Goal: Task Accomplishment & Management: Use online tool/utility

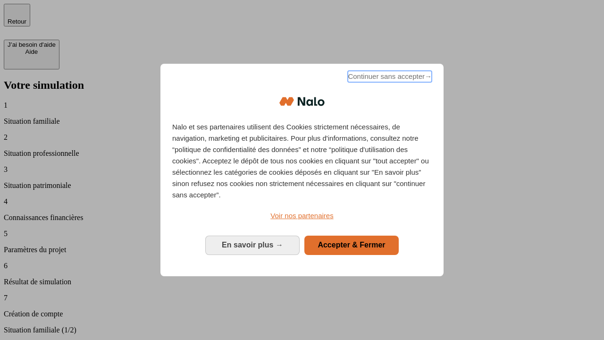
click at [389, 78] on span "Continuer sans accepter →" at bounding box center [390, 76] width 84 height 11
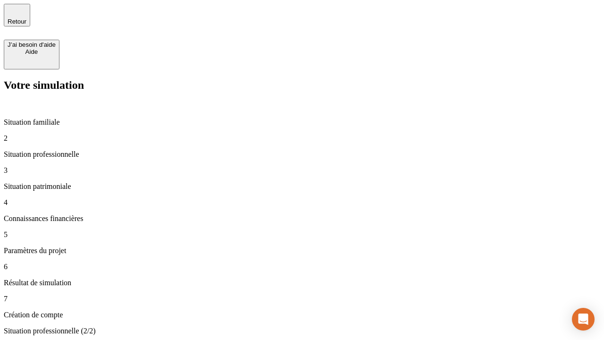
type input "30 000"
type input "0"
type input "1 000"
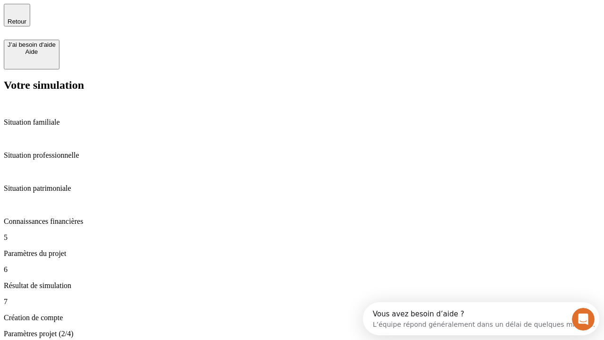
type input "40"
type input "200 000"
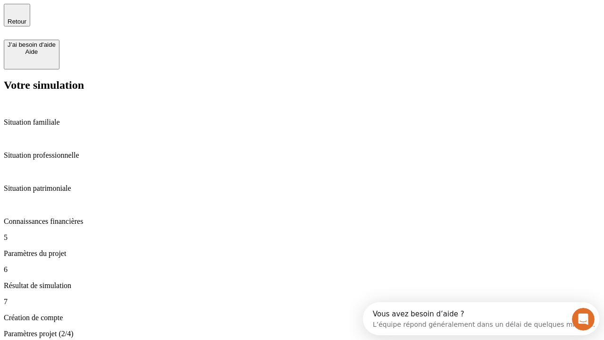
type input "640"
